Goal: Transaction & Acquisition: Book appointment/travel/reservation

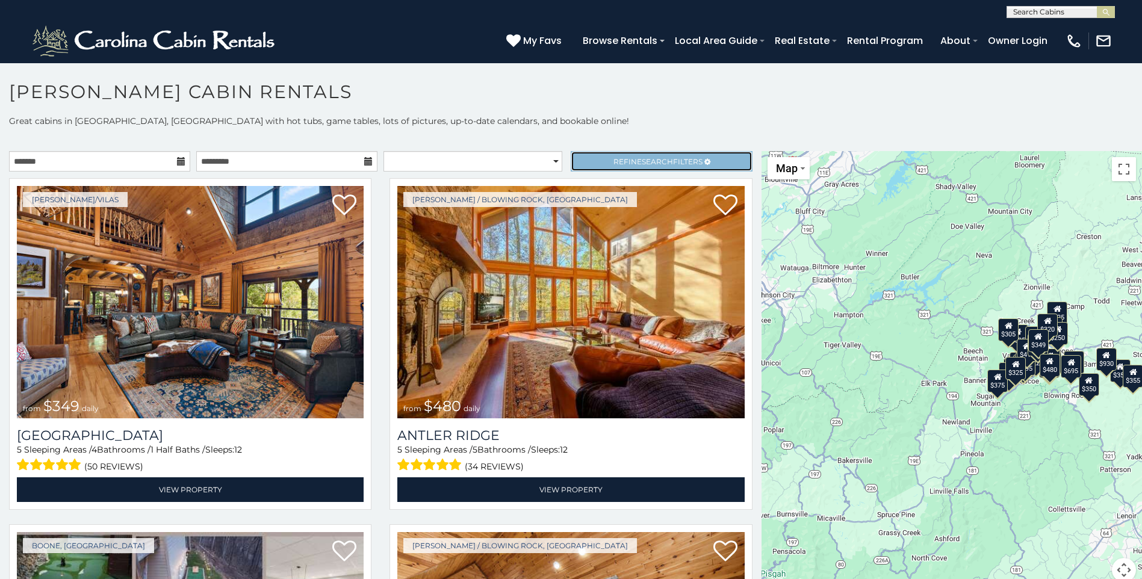
click at [710, 161] on link "Refine Search Filters" at bounding box center [661, 161] width 181 height 20
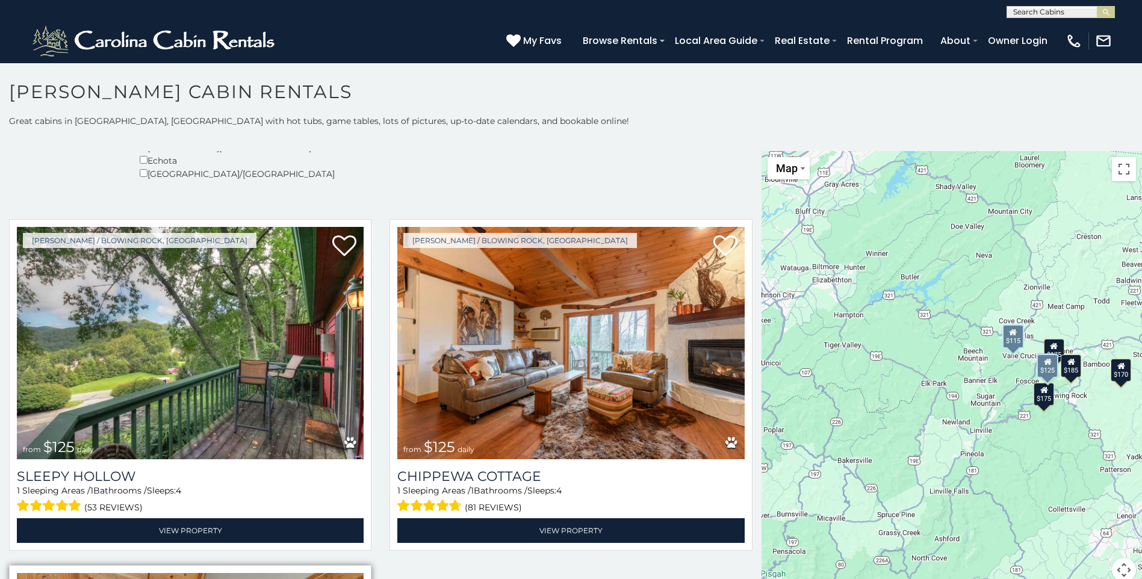
scroll to position [422, 0]
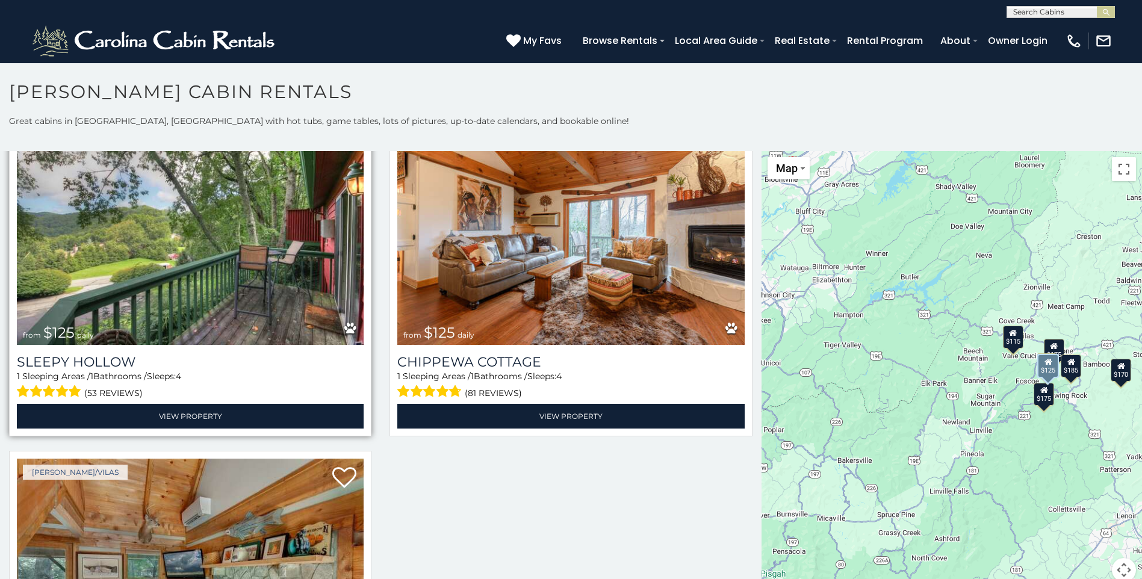
click at [160, 231] on img at bounding box center [190, 229] width 347 height 232
click at [158, 231] on img at bounding box center [190, 229] width 347 height 232
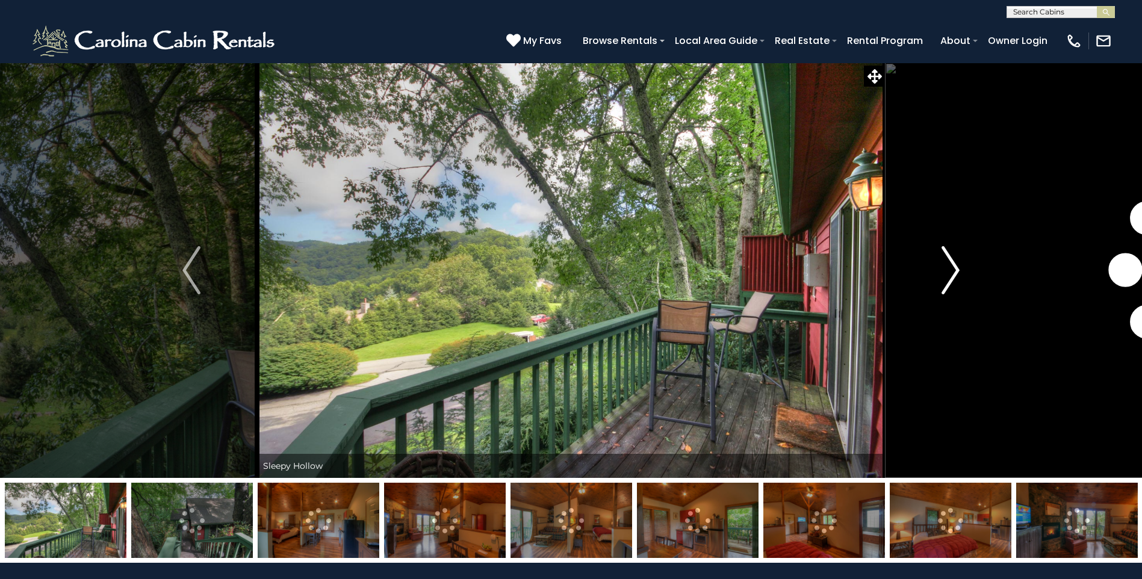
click at [952, 276] on img "Next" at bounding box center [951, 270] width 18 height 48
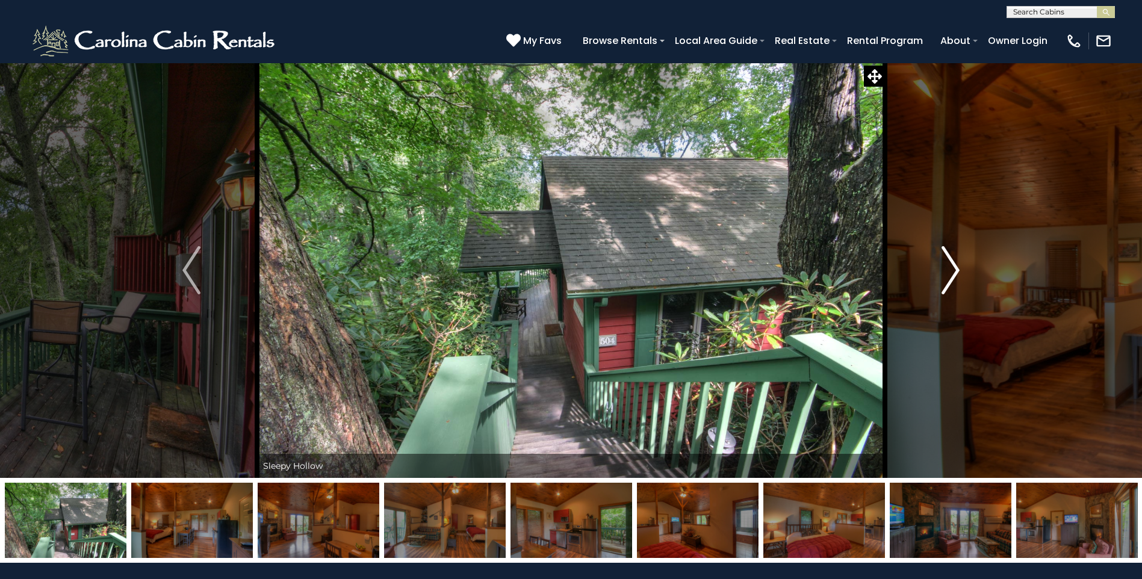
click at [951, 276] on img "Next" at bounding box center [951, 270] width 18 height 48
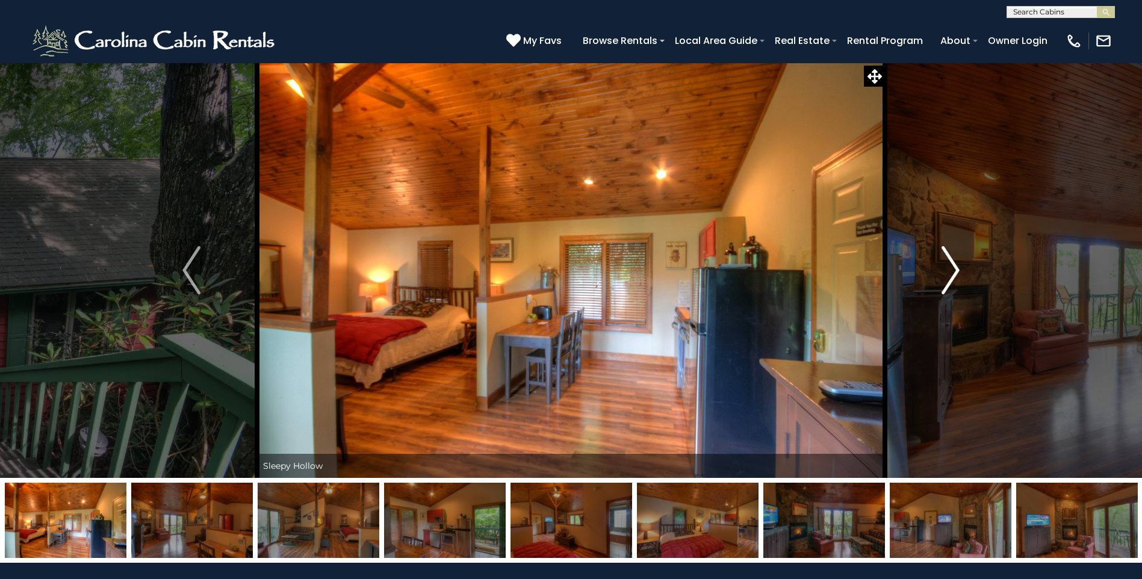
click at [951, 276] on img "Next" at bounding box center [951, 270] width 18 height 48
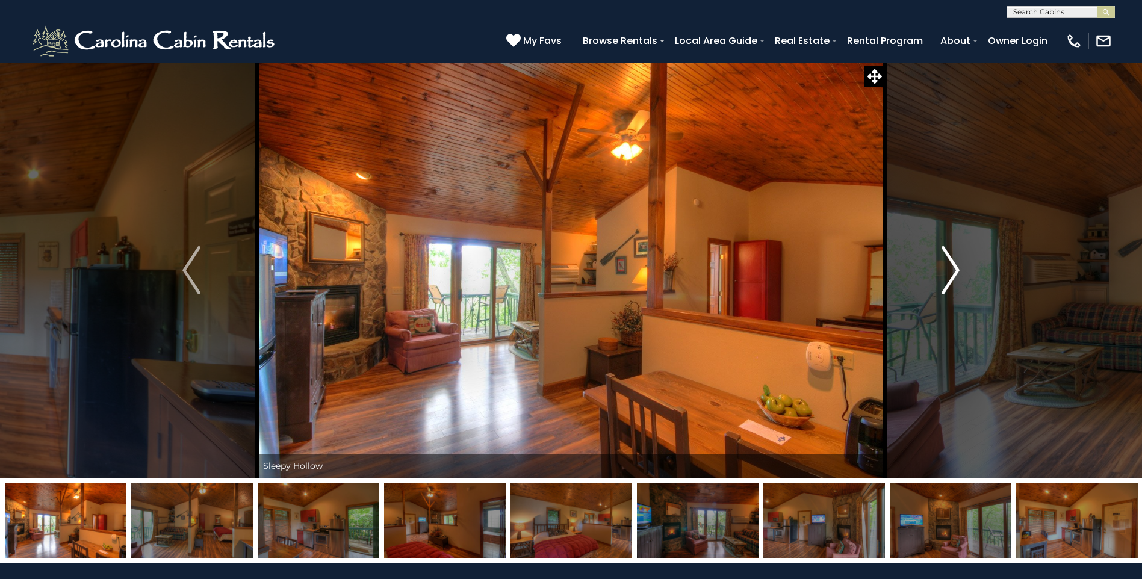
click at [951, 276] on img "Next" at bounding box center [951, 270] width 18 height 48
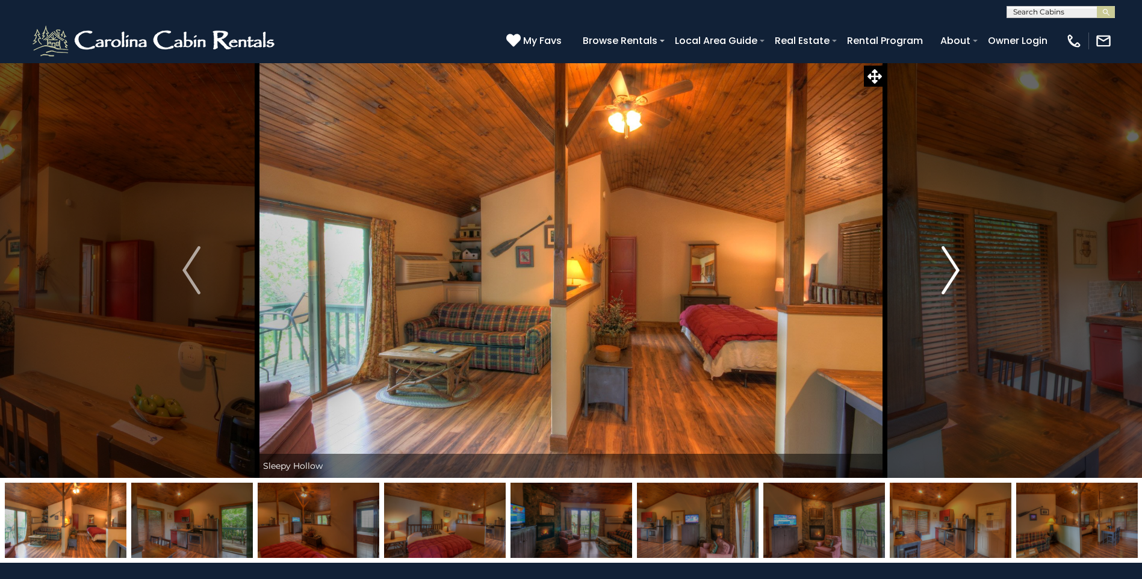
click at [951, 276] on img "Next" at bounding box center [951, 270] width 18 height 48
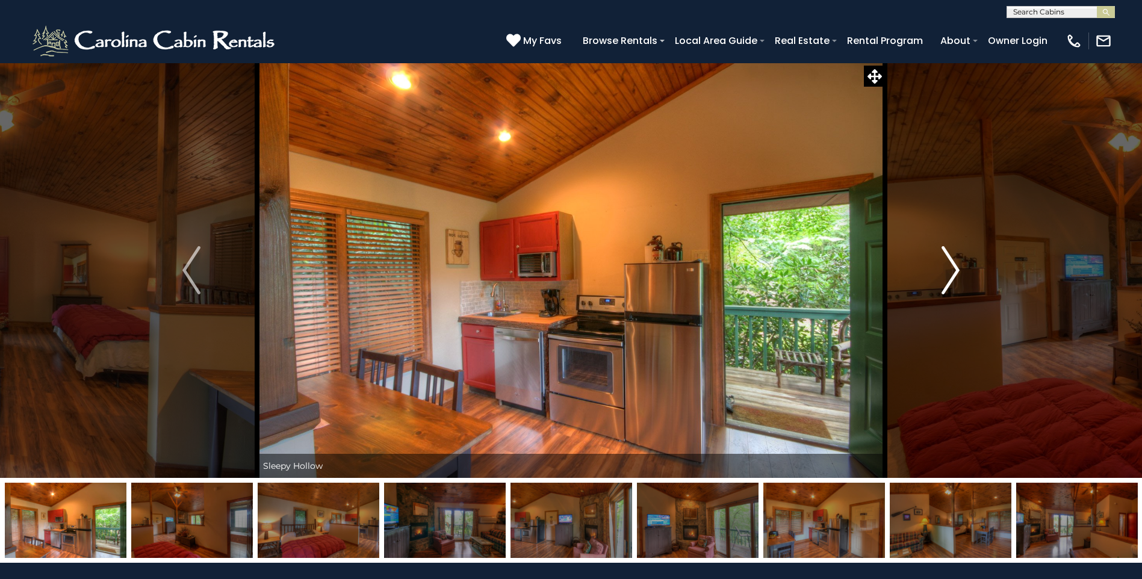
click at [951, 276] on img "Next" at bounding box center [951, 270] width 18 height 48
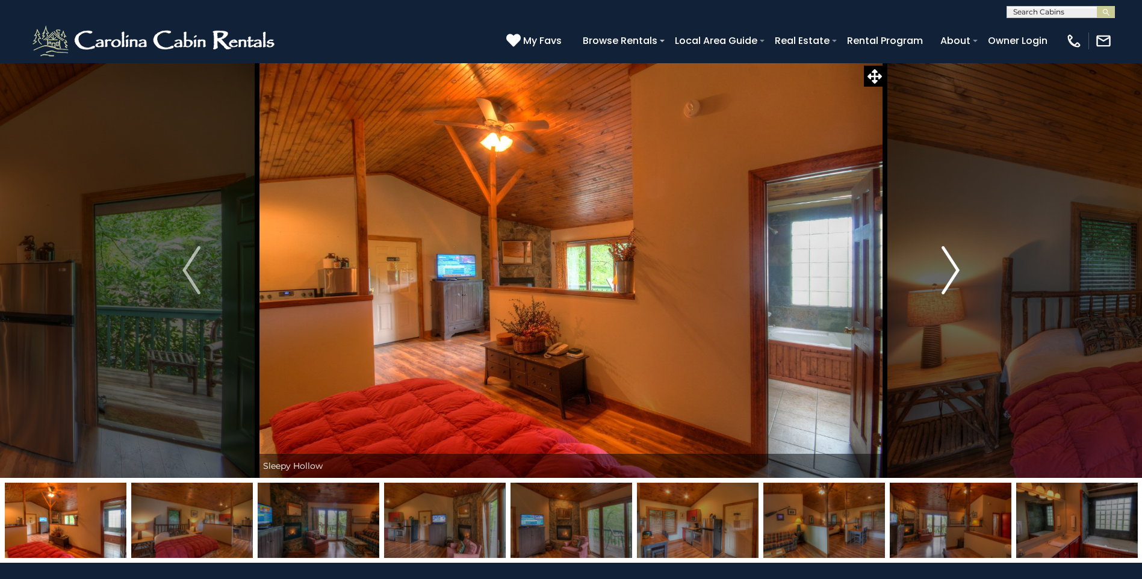
click at [951, 276] on img "Next" at bounding box center [951, 270] width 18 height 48
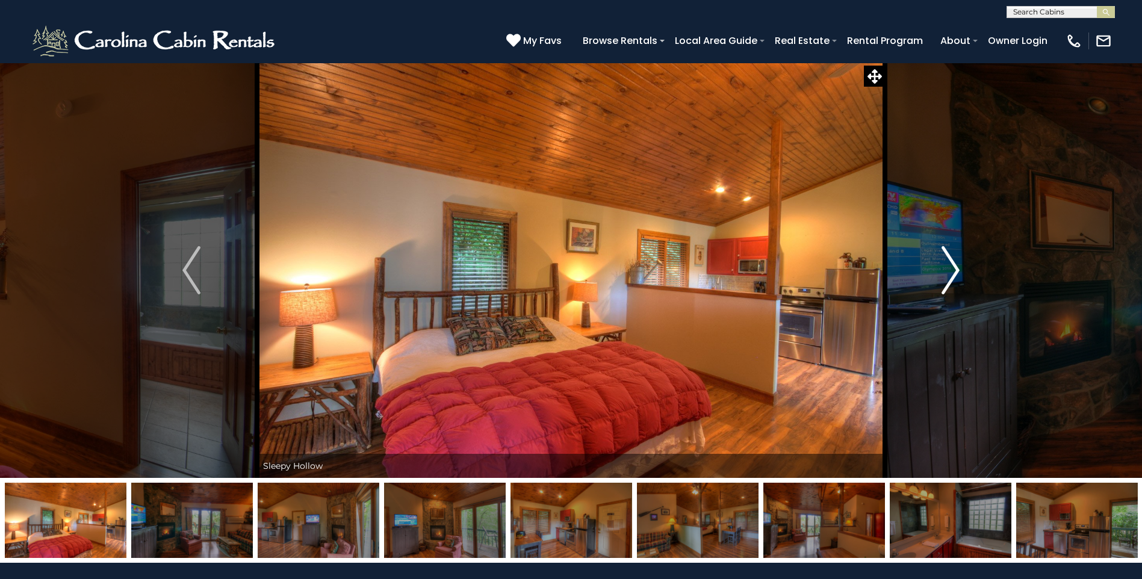
click at [954, 272] on img "Next" at bounding box center [951, 270] width 18 height 48
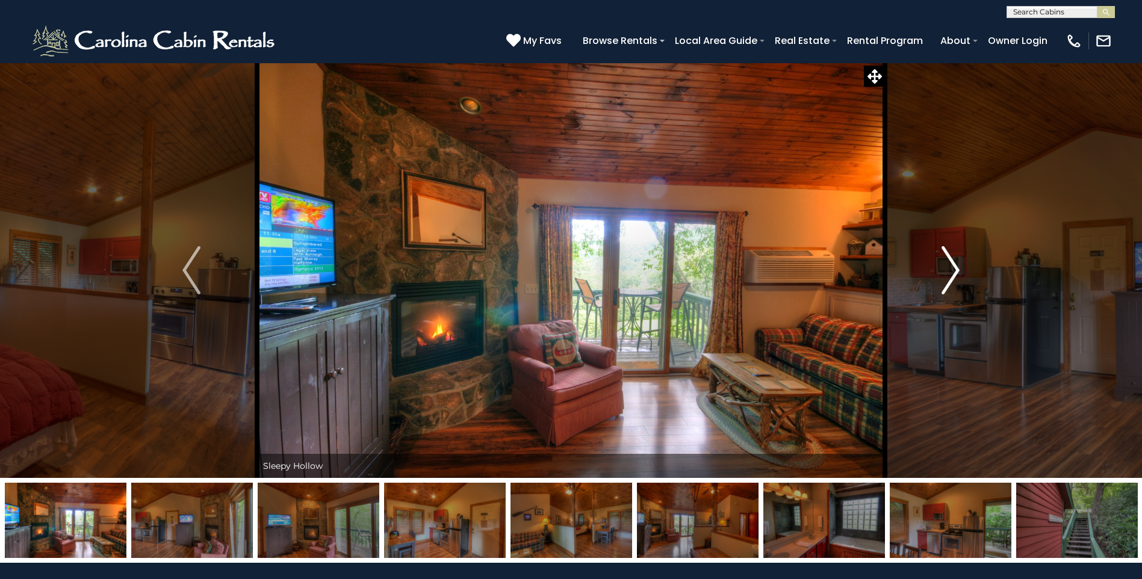
click at [954, 272] on img "Next" at bounding box center [951, 270] width 18 height 48
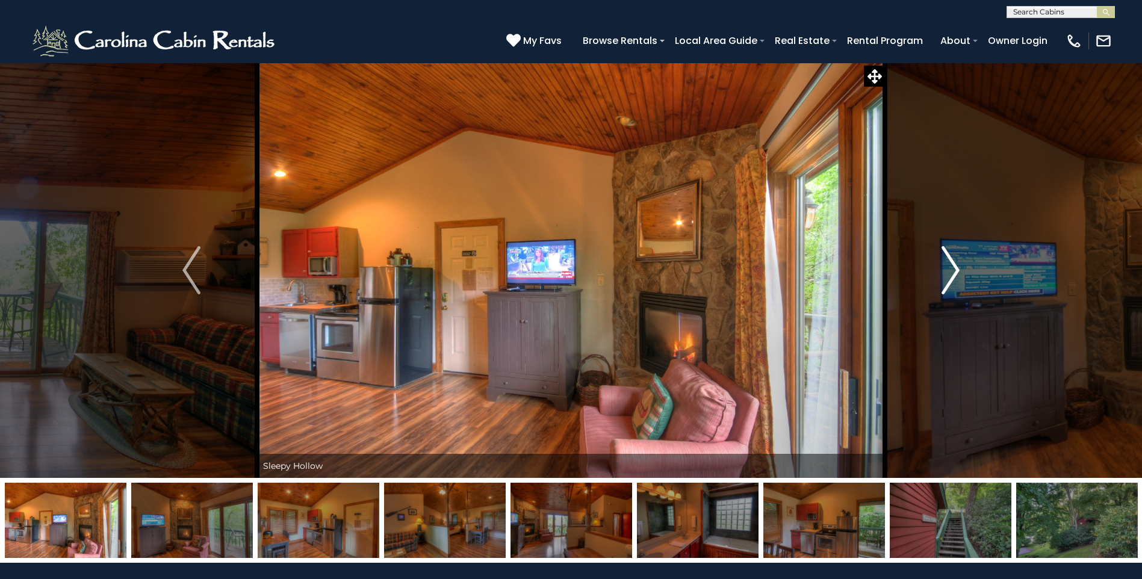
click at [954, 272] on img "Next" at bounding box center [951, 270] width 18 height 48
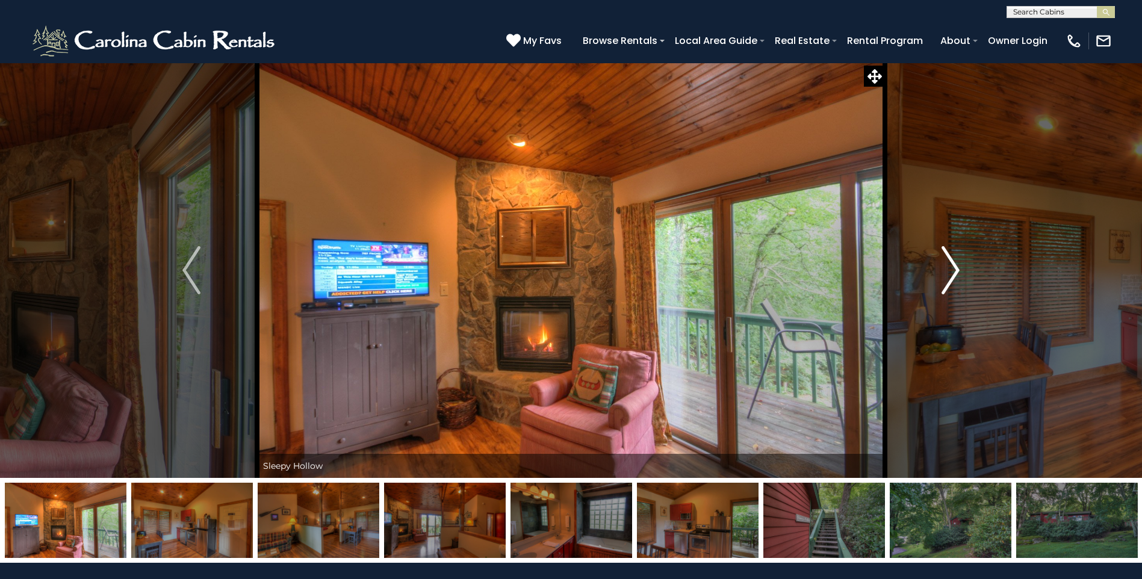
click at [954, 272] on img "Next" at bounding box center [951, 270] width 18 height 48
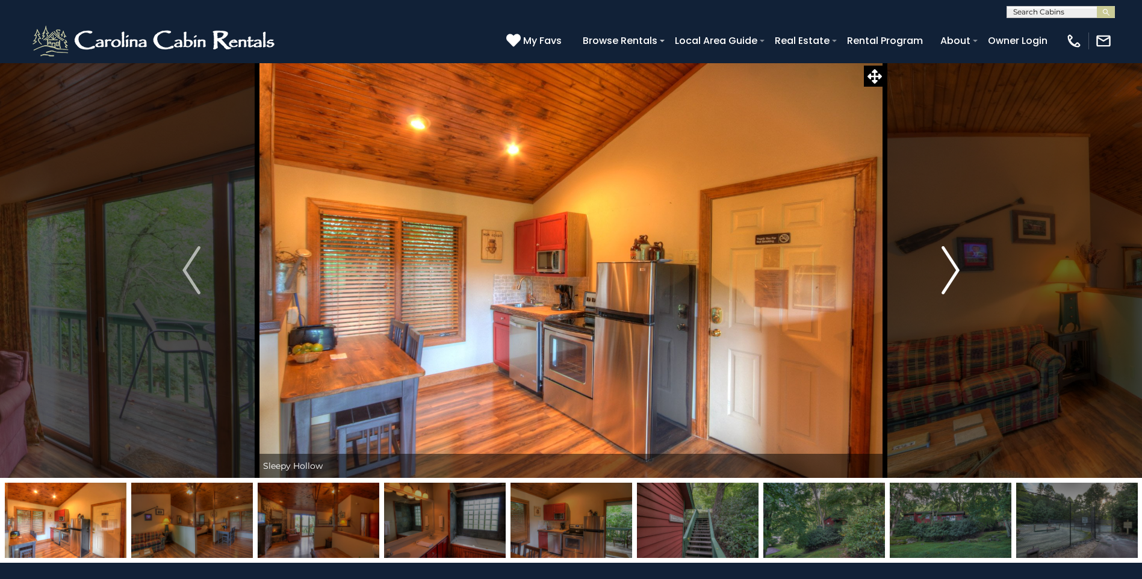
click at [954, 272] on img "Next" at bounding box center [951, 270] width 18 height 48
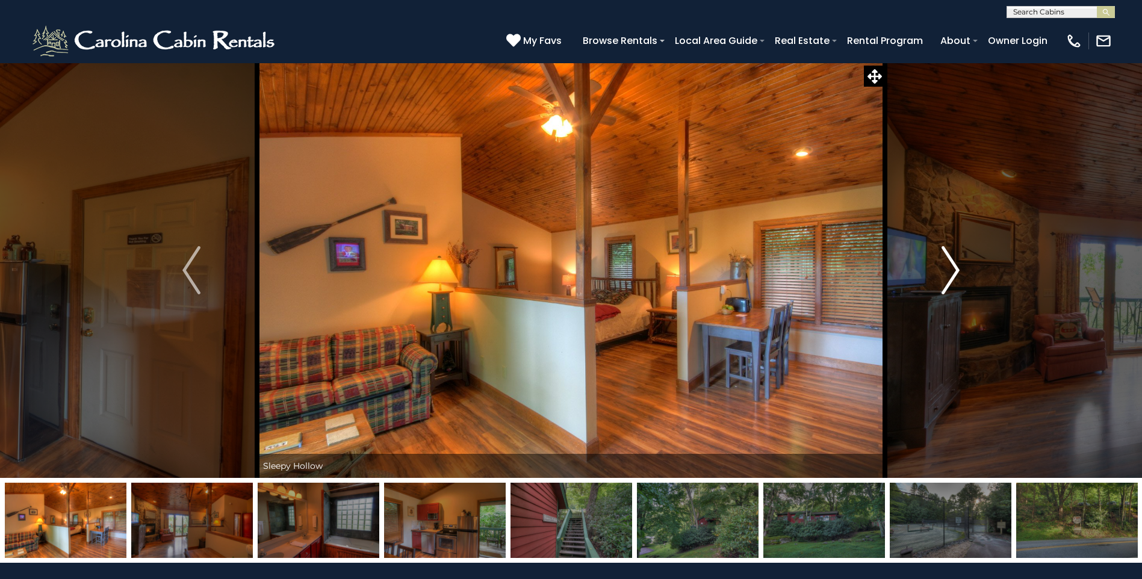
click at [954, 272] on img "Next" at bounding box center [951, 270] width 18 height 48
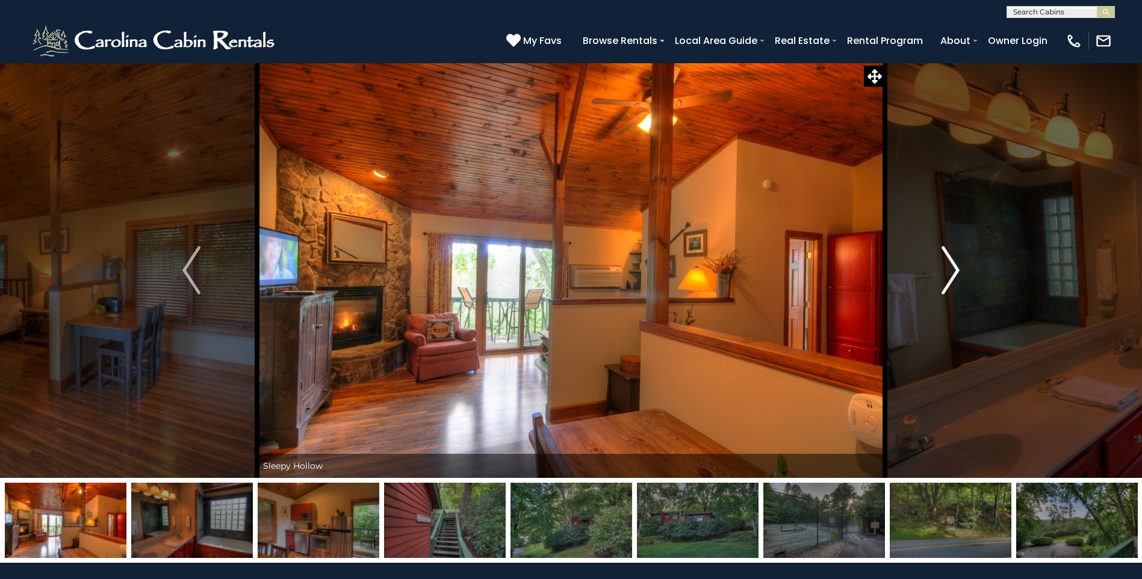
click at [954, 272] on img "Next" at bounding box center [951, 270] width 18 height 48
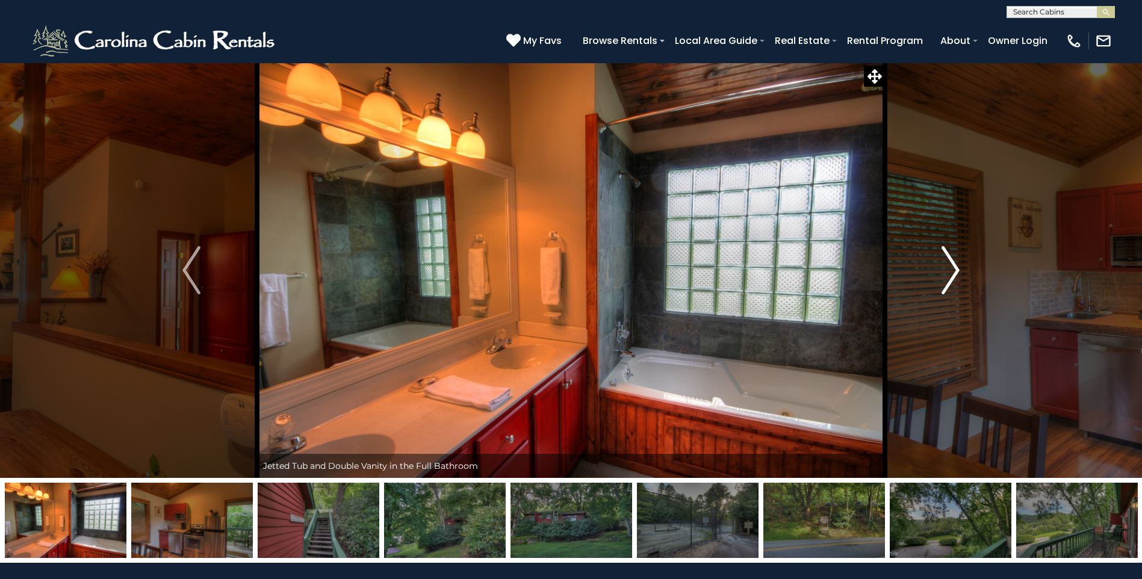
click at [954, 272] on img "Next" at bounding box center [951, 270] width 18 height 48
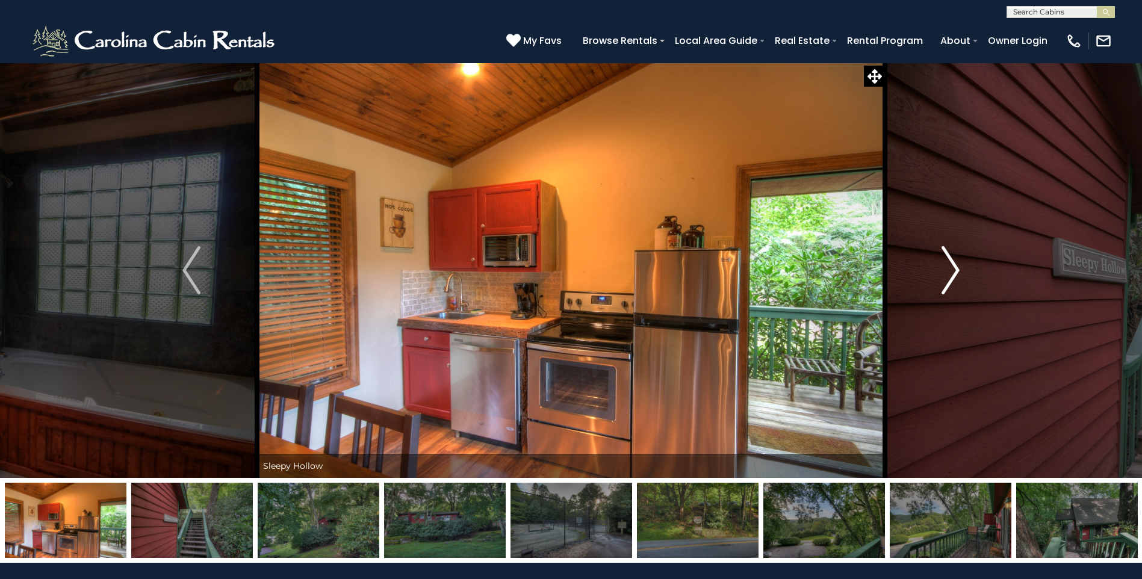
click at [954, 272] on img "Next" at bounding box center [951, 270] width 18 height 48
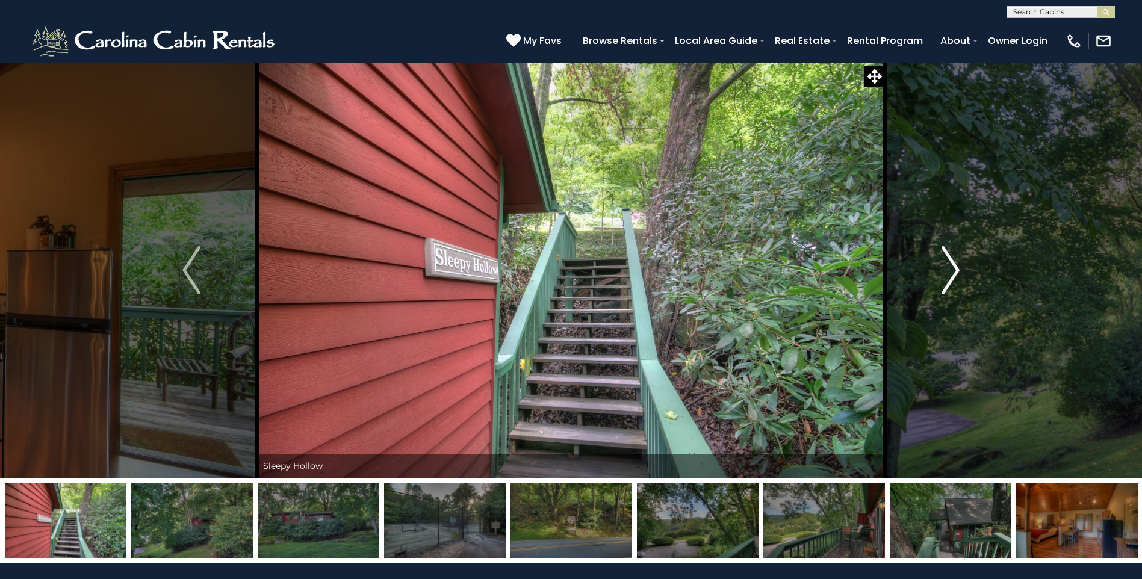
click at [954, 272] on img "Next" at bounding box center [951, 270] width 18 height 48
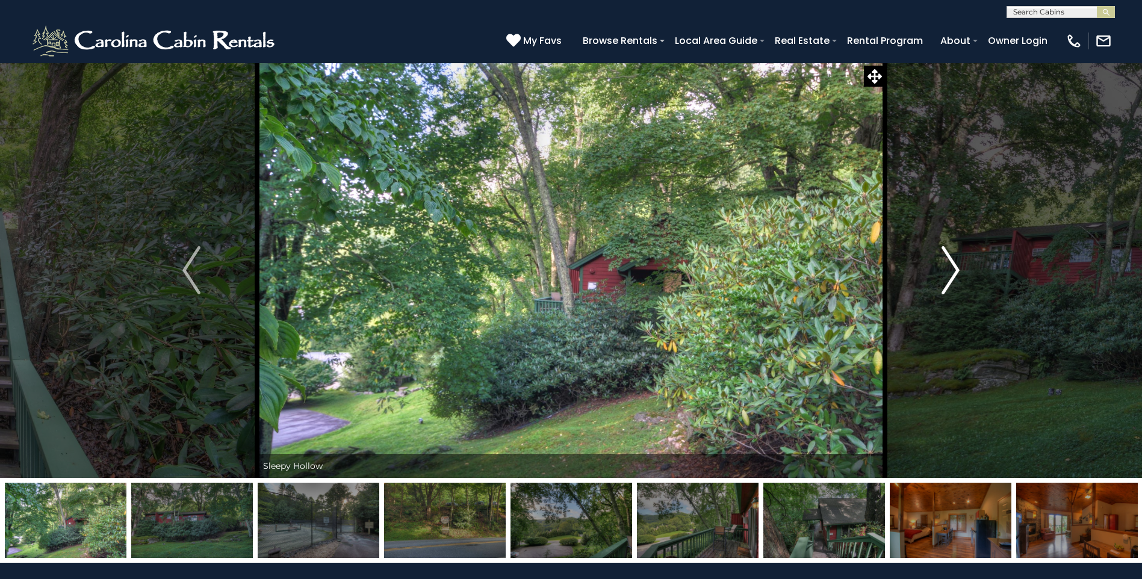
click at [954, 272] on img "Next" at bounding box center [951, 270] width 18 height 48
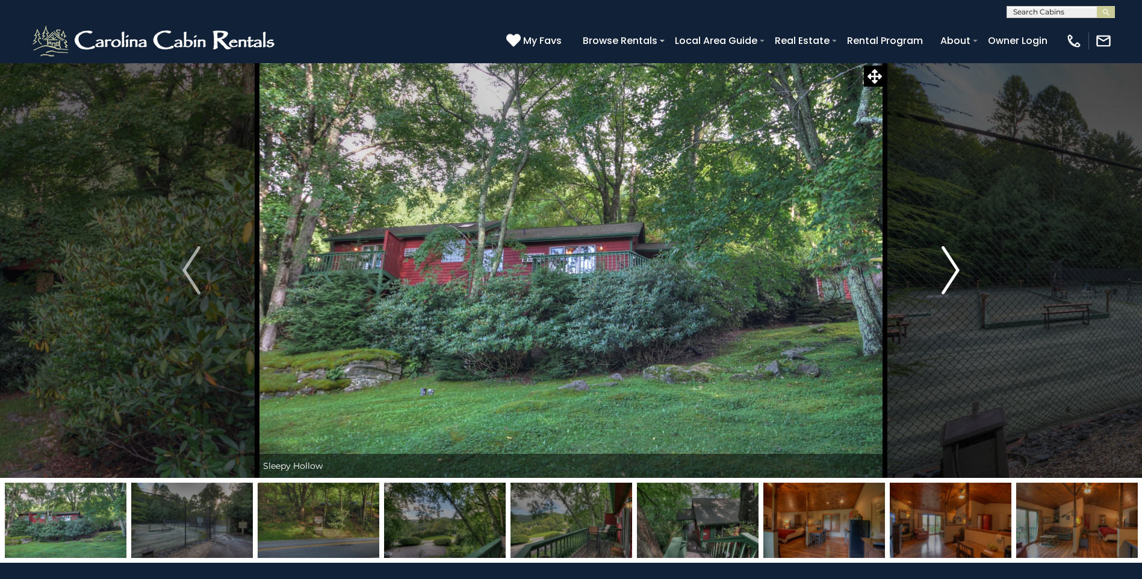
click at [954, 272] on img "Next" at bounding box center [951, 270] width 18 height 48
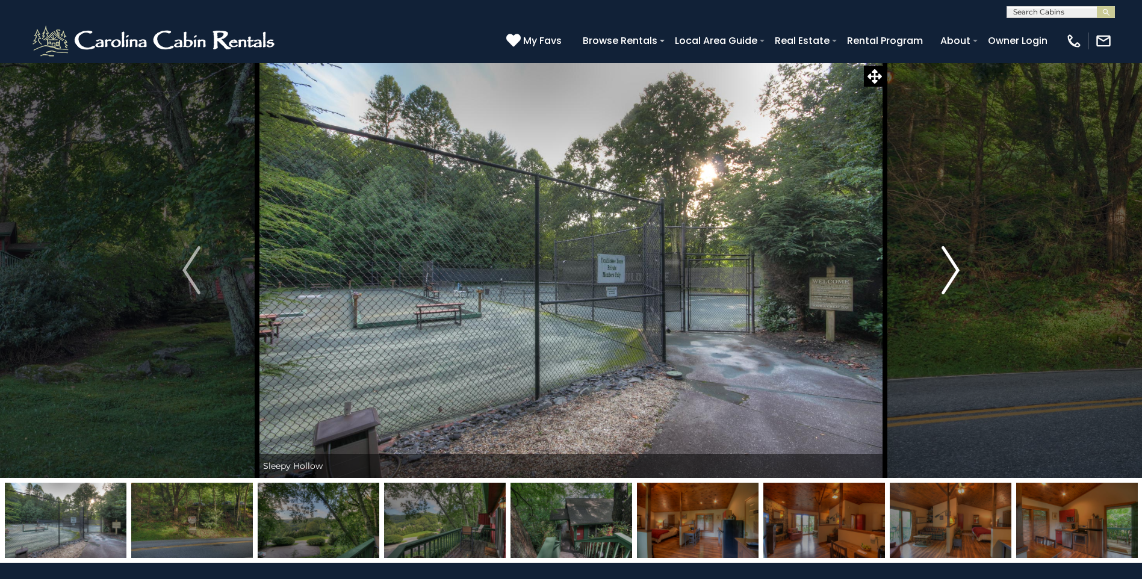
click at [953, 272] on img "Next" at bounding box center [951, 270] width 18 height 48
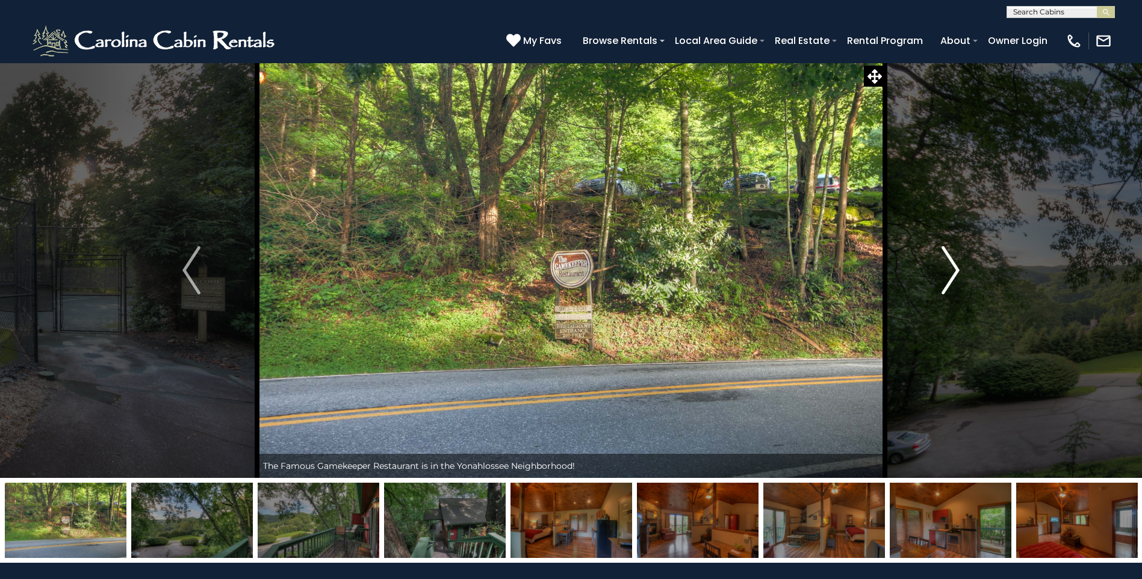
click at [953, 272] on img "Next" at bounding box center [951, 270] width 18 height 48
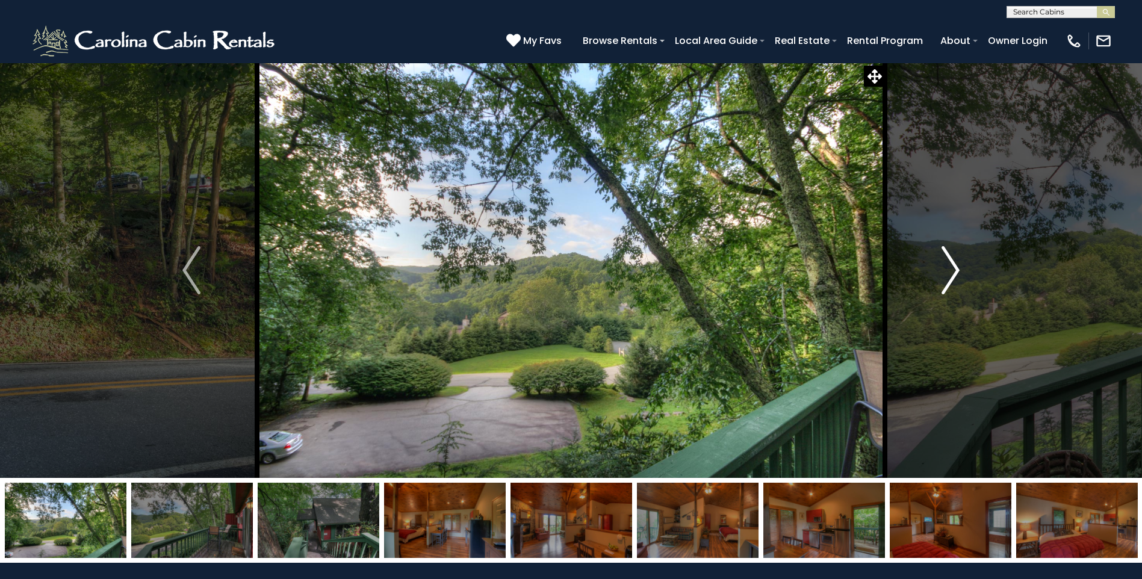
click at [953, 272] on img "Next" at bounding box center [951, 270] width 18 height 48
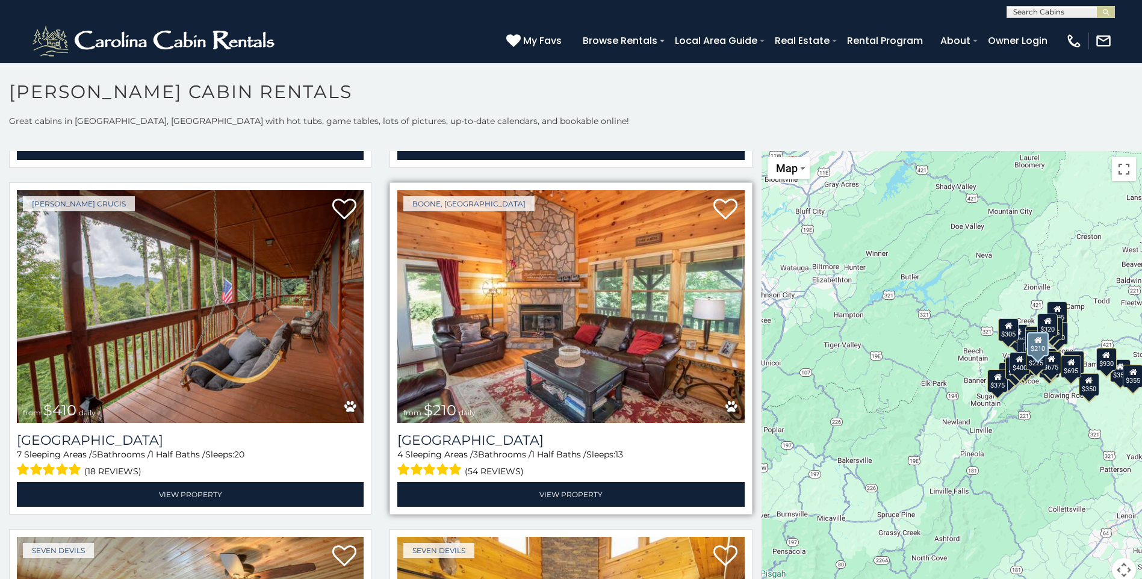
scroll to position [4517, 0]
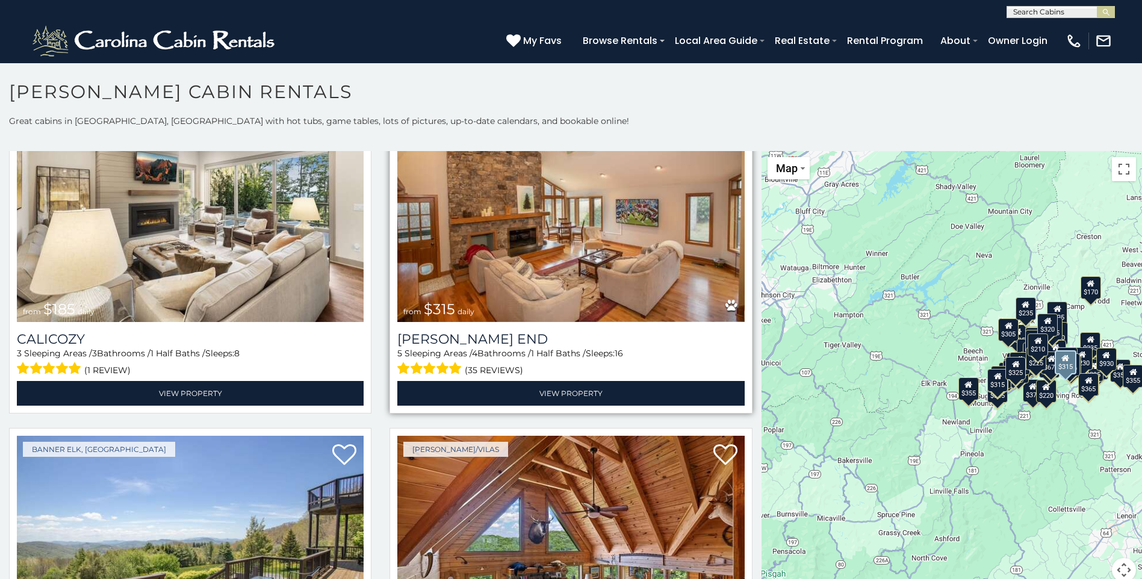
scroll to position [5992, 0]
